Goal: Obtain resource: Download file/media

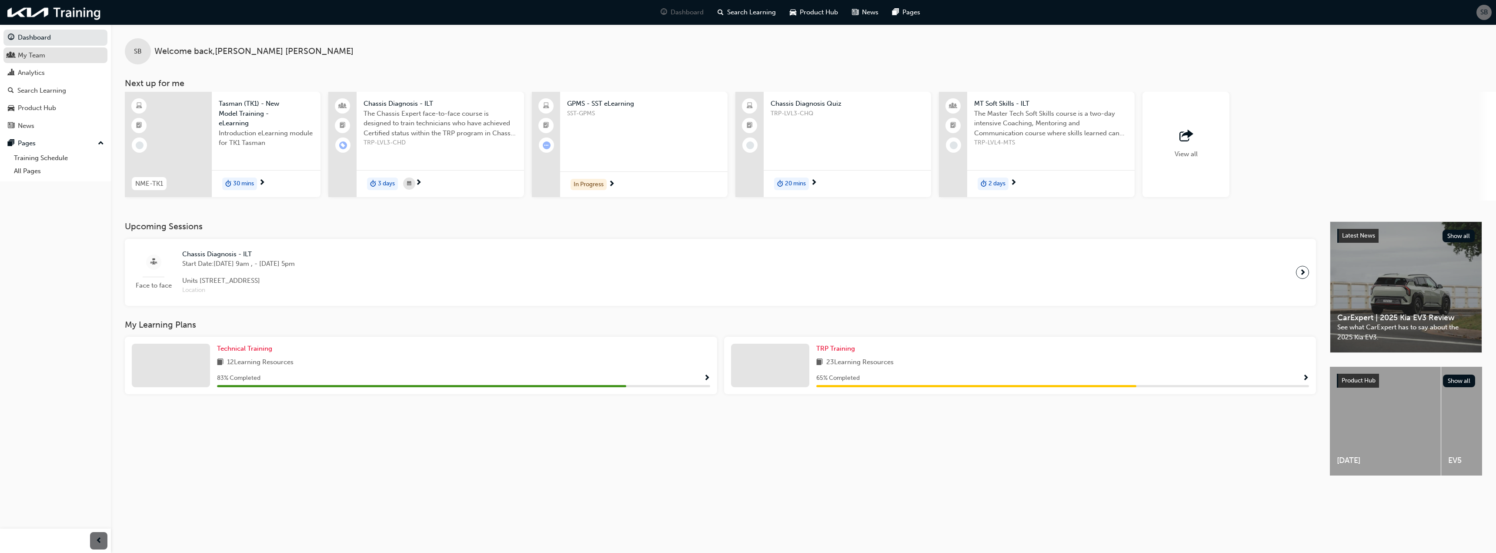
click at [34, 51] on div "My Team" at bounding box center [31, 55] width 27 height 10
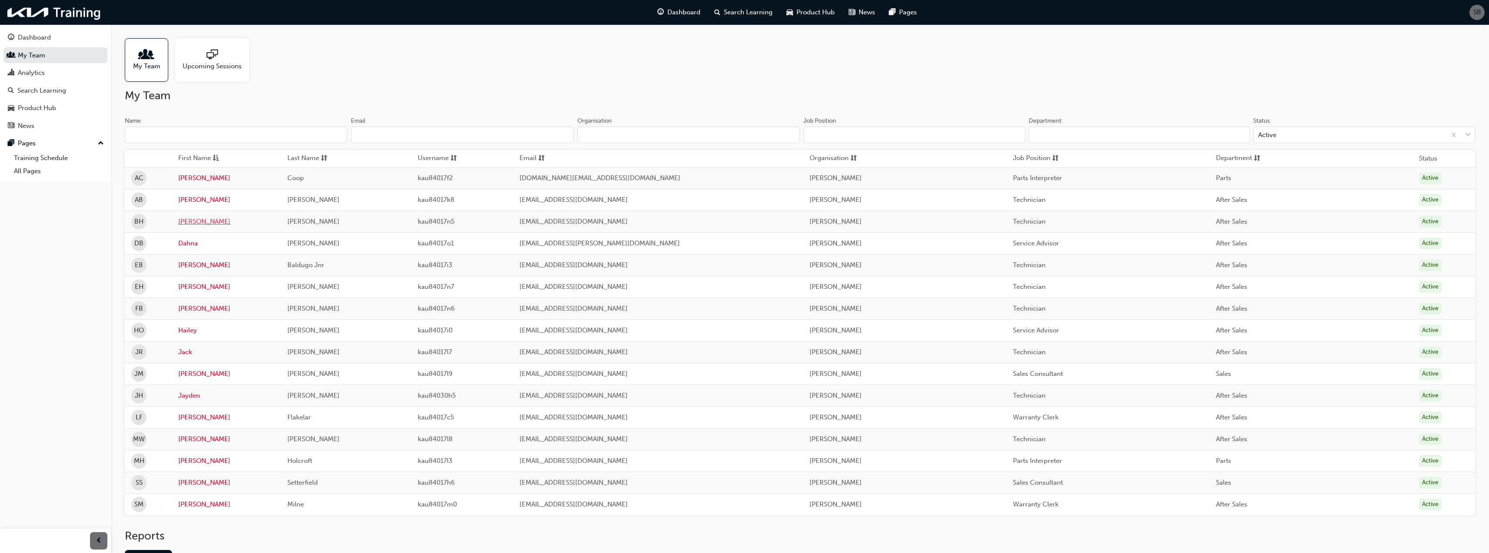
click at [205, 221] on link "[PERSON_NAME]" at bounding box center [226, 222] width 96 height 10
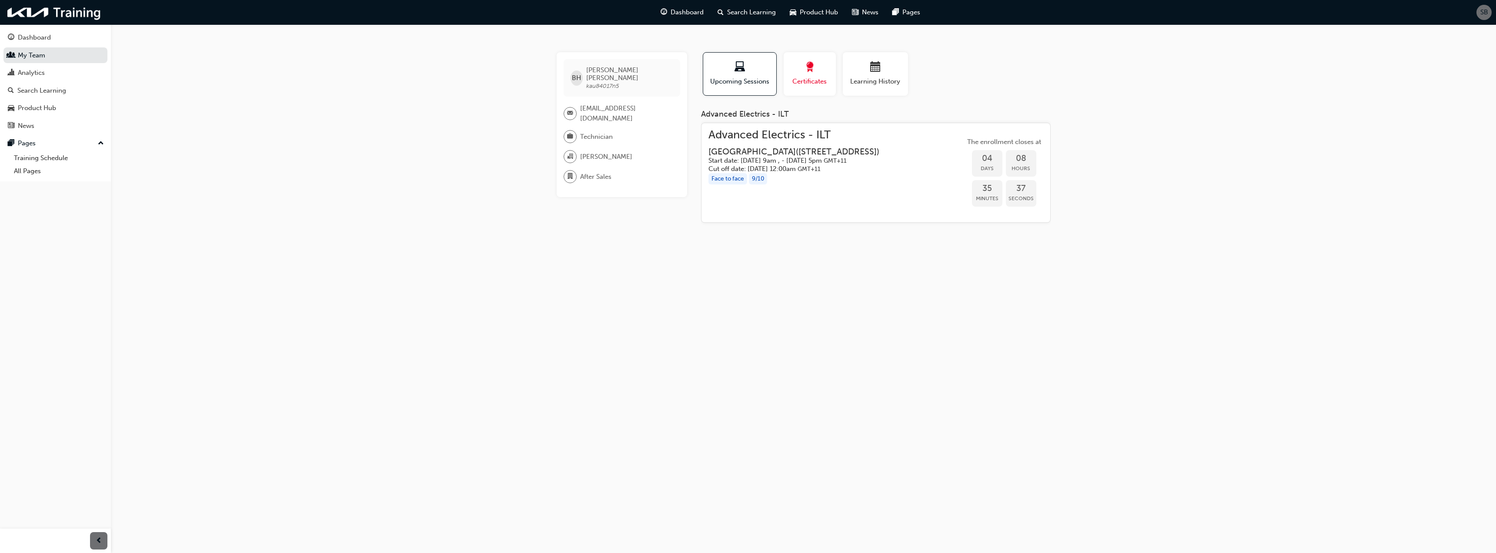
click at [804, 80] on span "Certificates" at bounding box center [809, 82] width 39 height 10
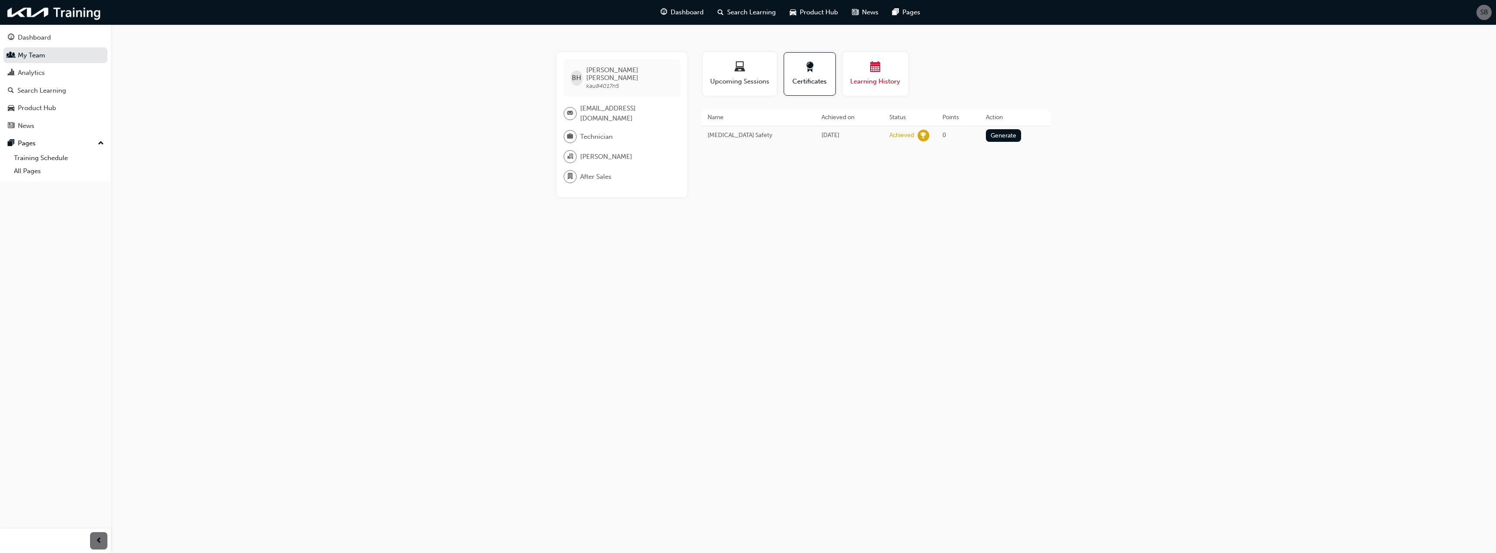
click at [881, 77] on span "Learning History" at bounding box center [875, 82] width 52 height 10
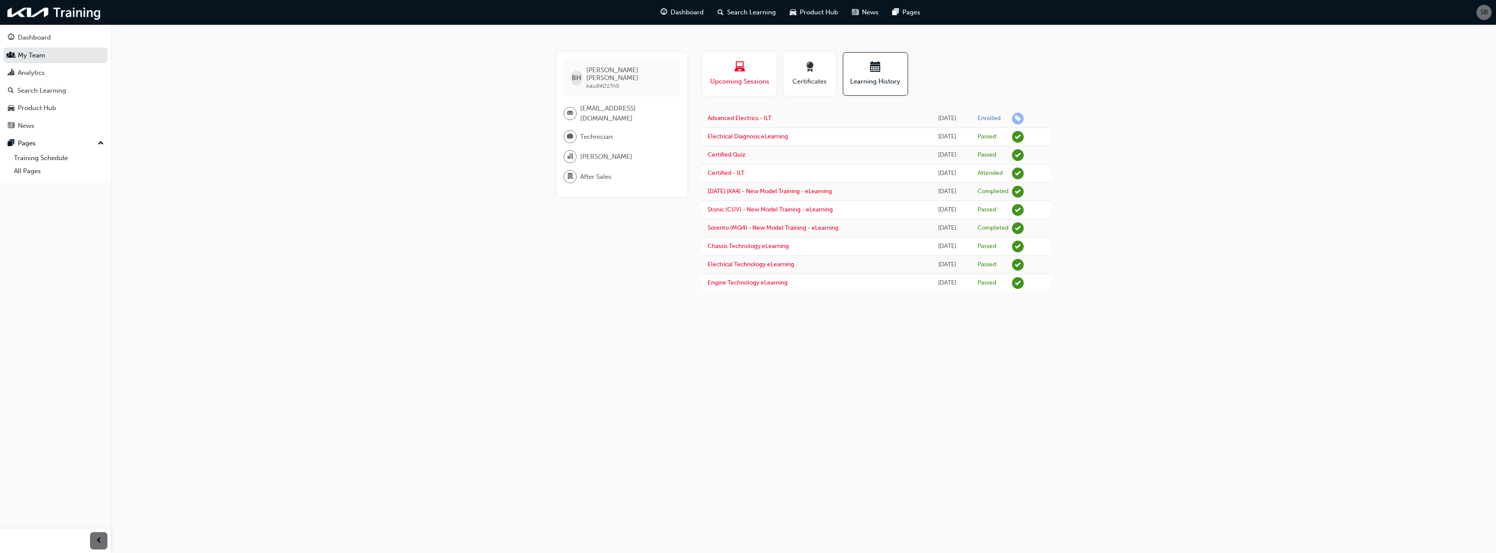
click at [750, 81] on span "Upcoming Sessions" at bounding box center [739, 82] width 61 height 10
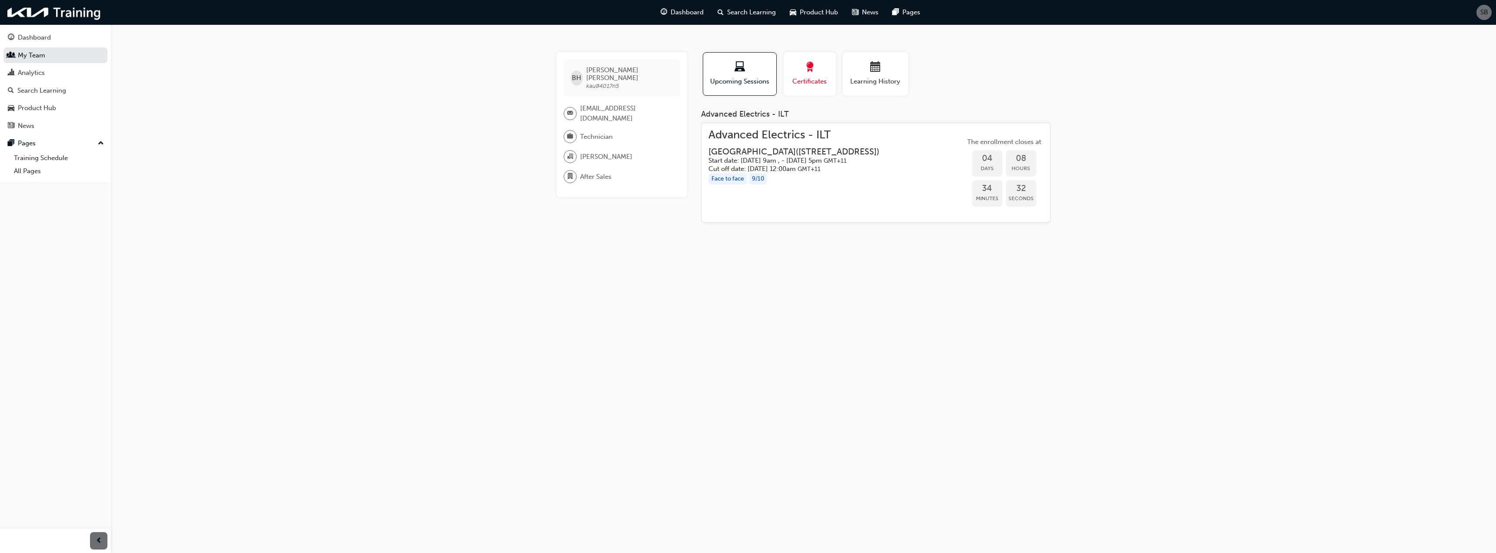
click at [826, 81] on span "Certificates" at bounding box center [809, 82] width 39 height 10
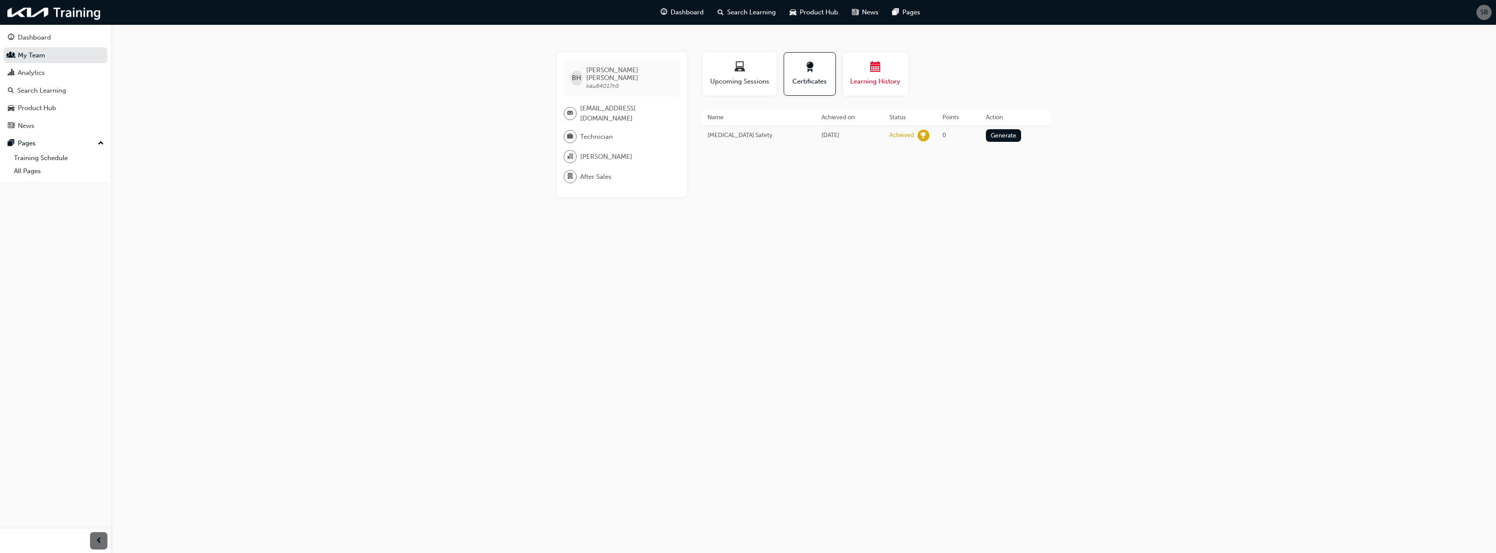
click at [878, 79] on span "Learning History" at bounding box center [875, 82] width 52 height 10
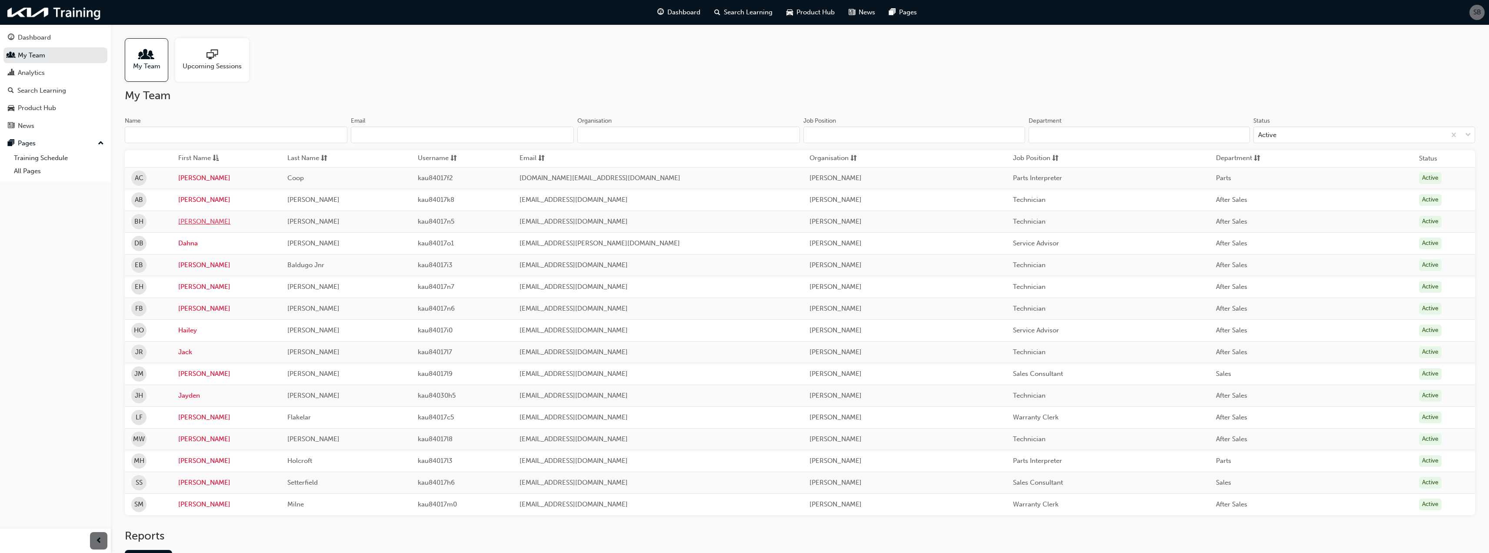
click at [194, 223] on link "[PERSON_NAME]" at bounding box center [226, 222] width 96 height 10
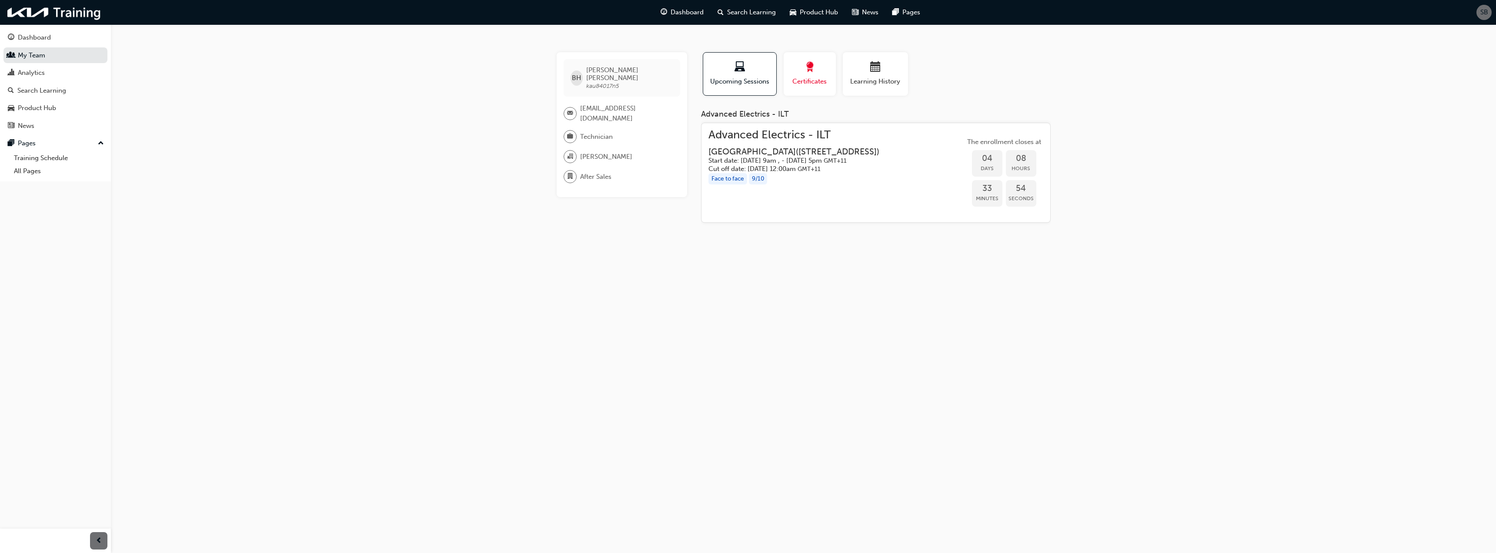
click at [821, 87] on button "Certificates" at bounding box center [809, 73] width 52 height 43
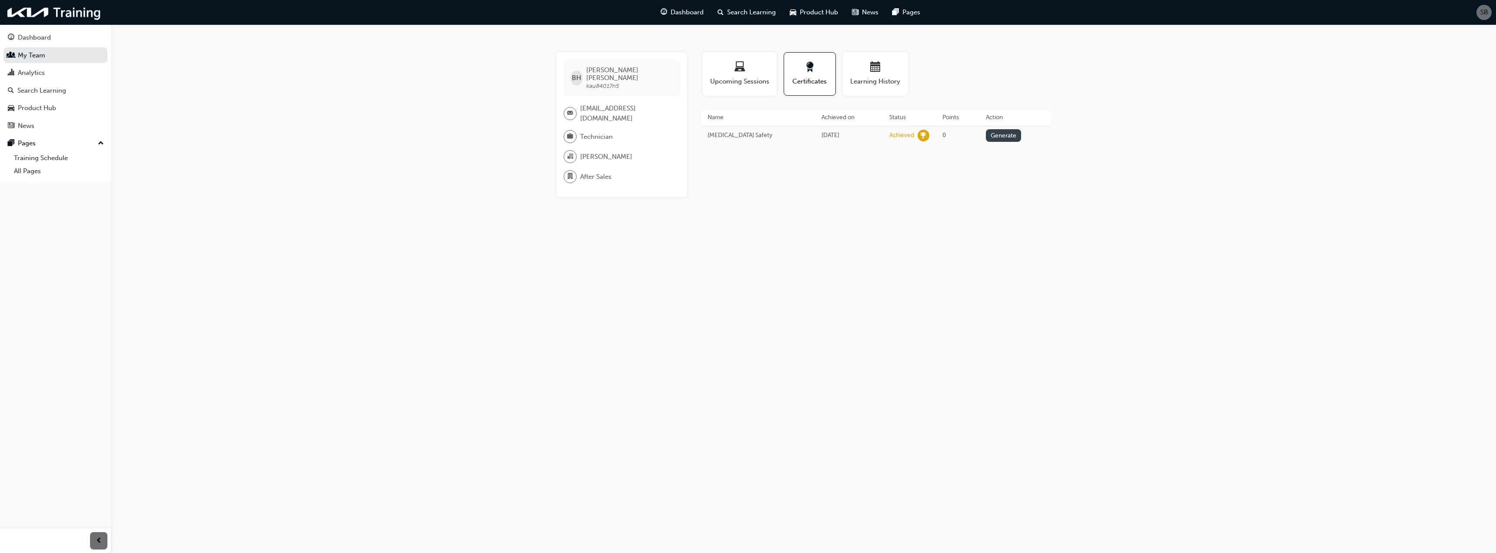
click at [992, 135] on button "Generate" at bounding box center [1004, 135] width 36 height 13
click at [1006, 137] on link "Download PDF" at bounding box center [1000, 134] width 40 height 7
